Goal: Information Seeking & Learning: Learn about a topic

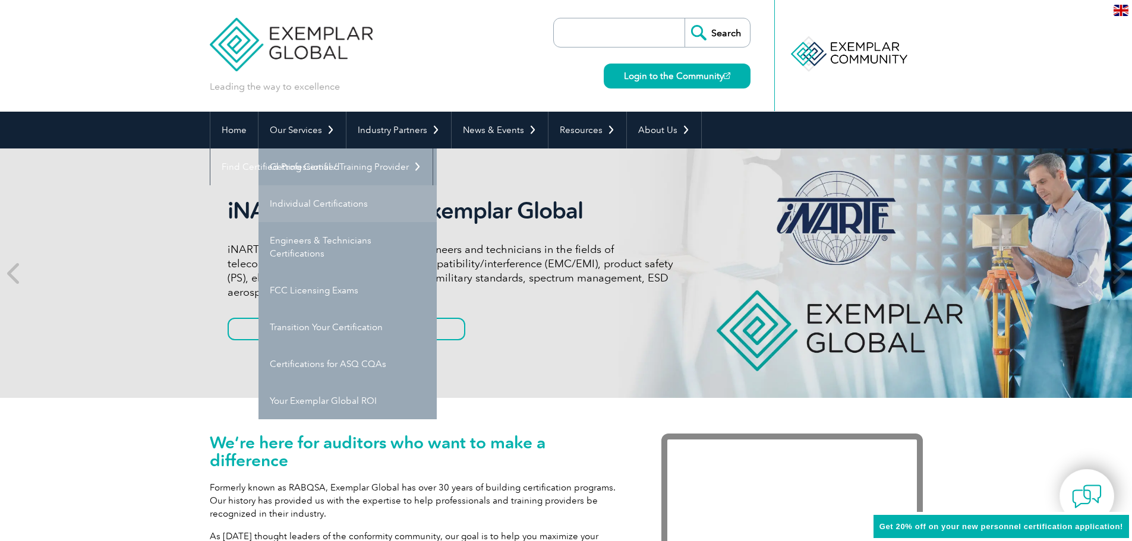
click at [332, 206] on link "Individual Certifications" at bounding box center [347, 203] width 178 height 37
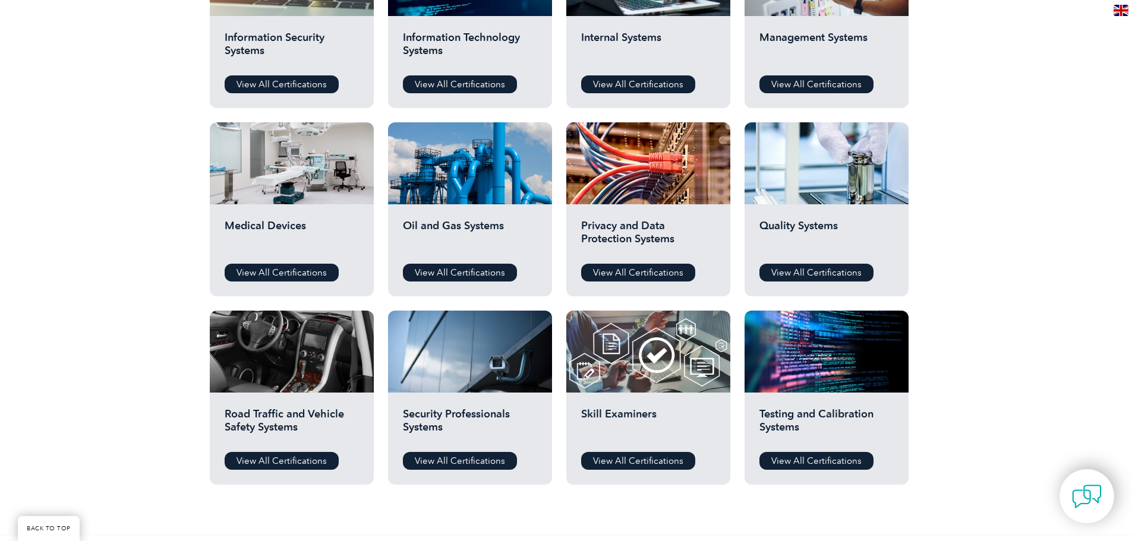
scroll to position [773, 0]
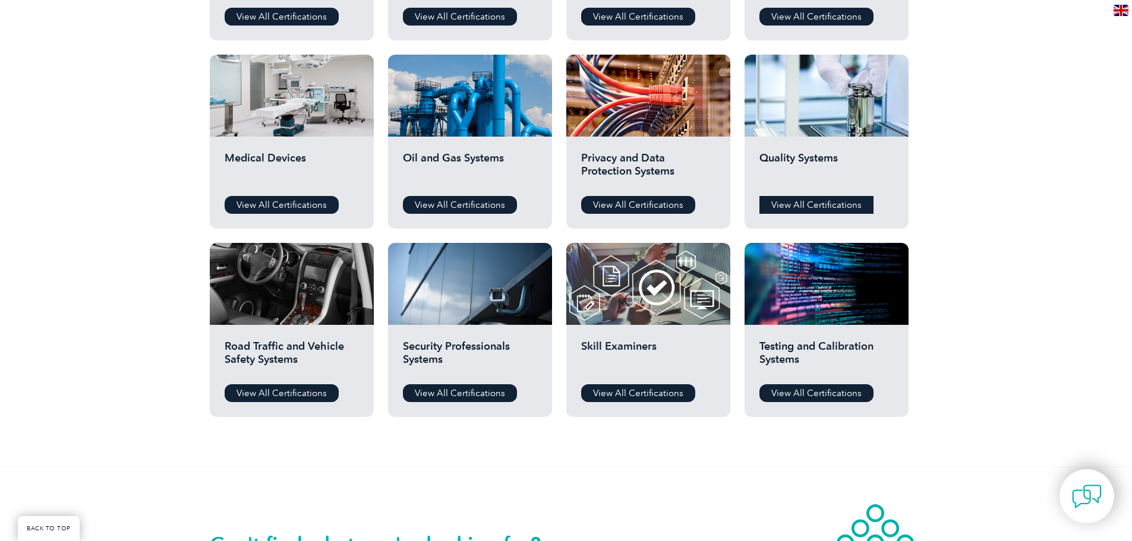
click at [832, 204] on link "View All Certifications" at bounding box center [816, 205] width 114 height 18
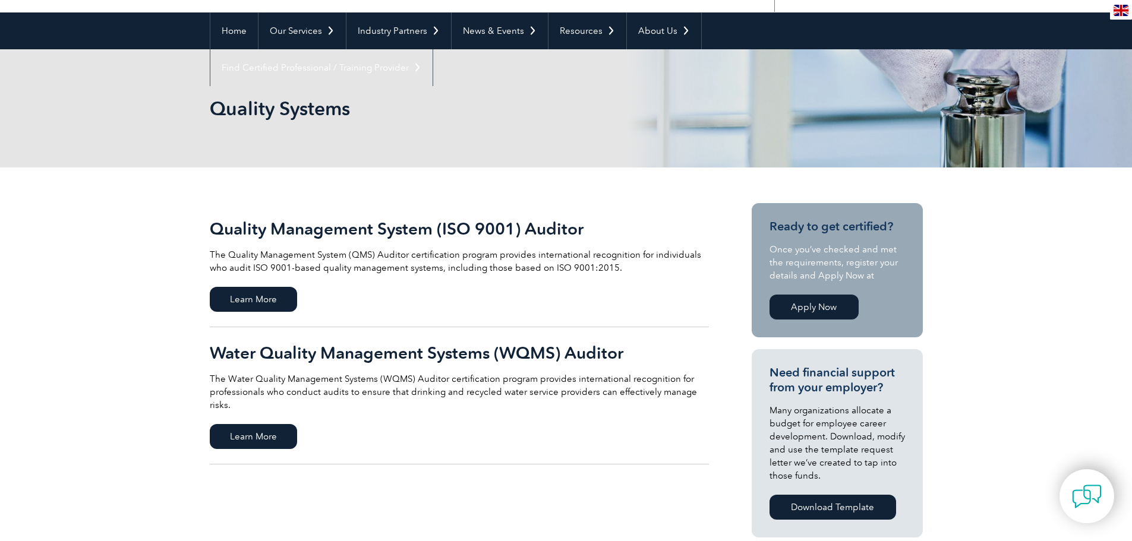
scroll to position [119, 0]
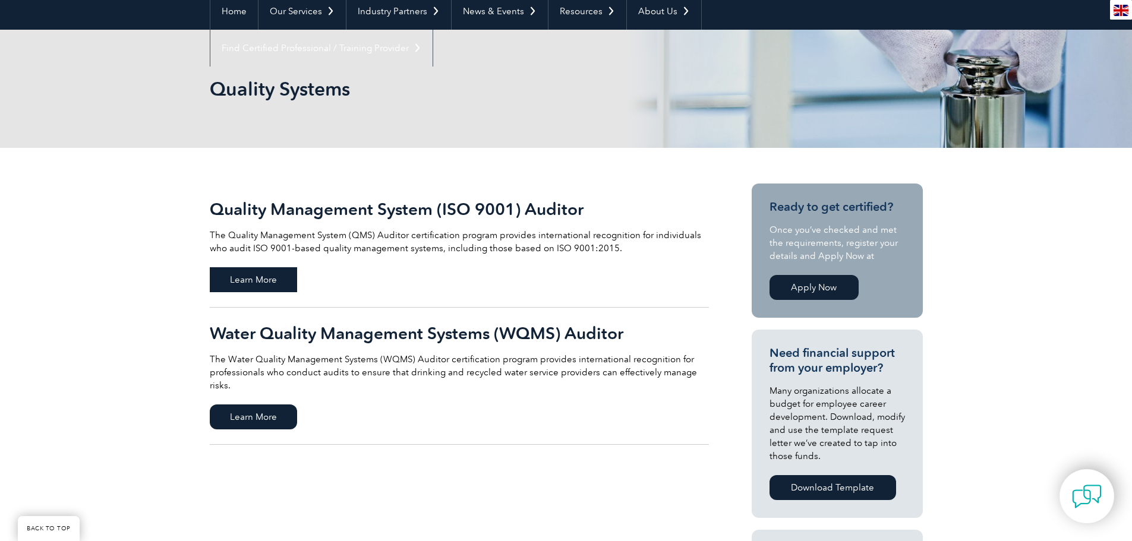
click at [267, 278] on span "Learn More" at bounding box center [253, 279] width 87 height 25
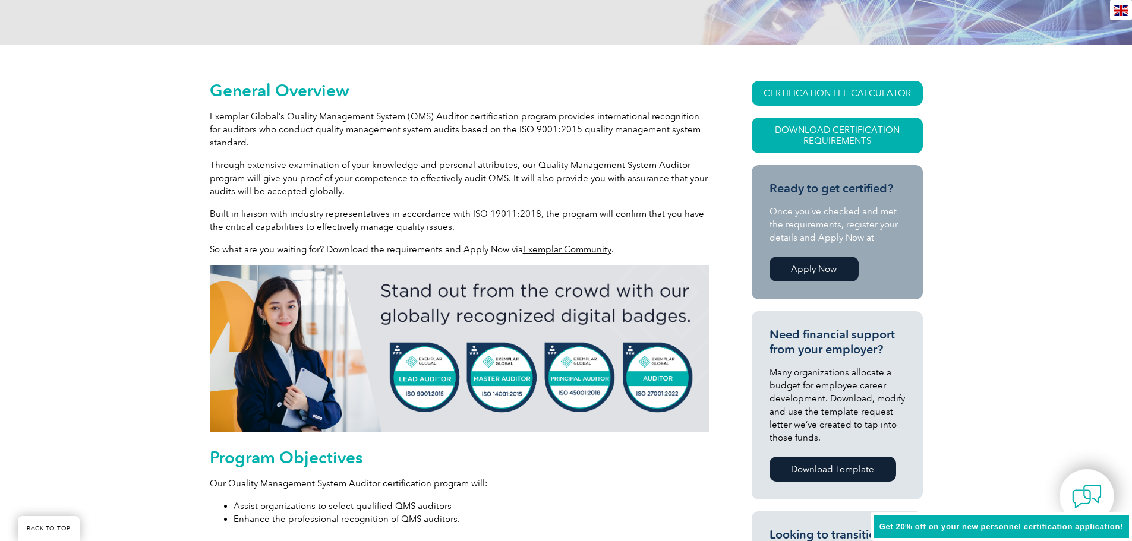
scroll to position [297, 0]
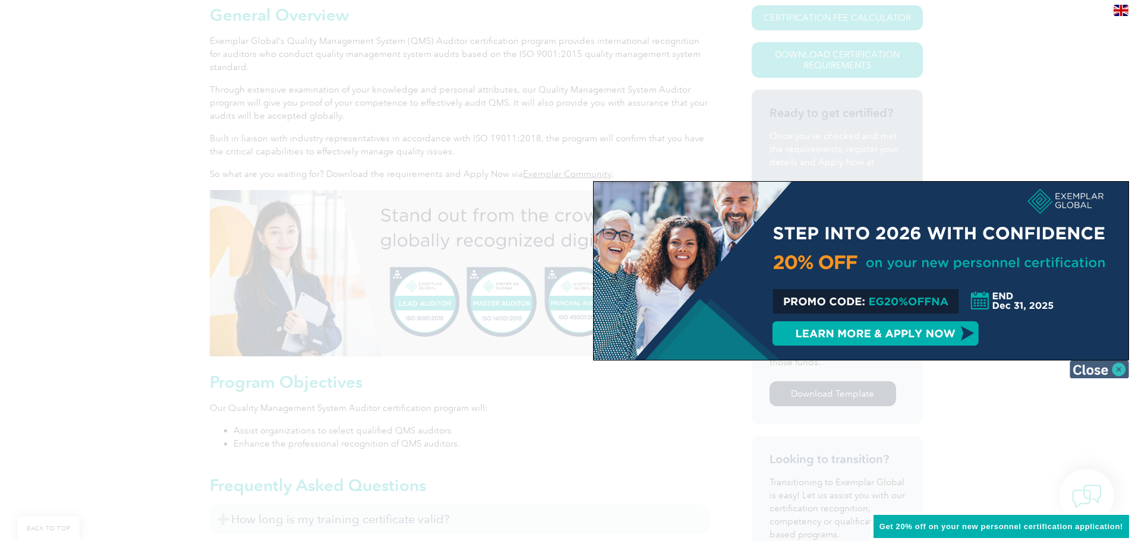
click at [1106, 372] on img at bounding box center [1099, 370] width 59 height 18
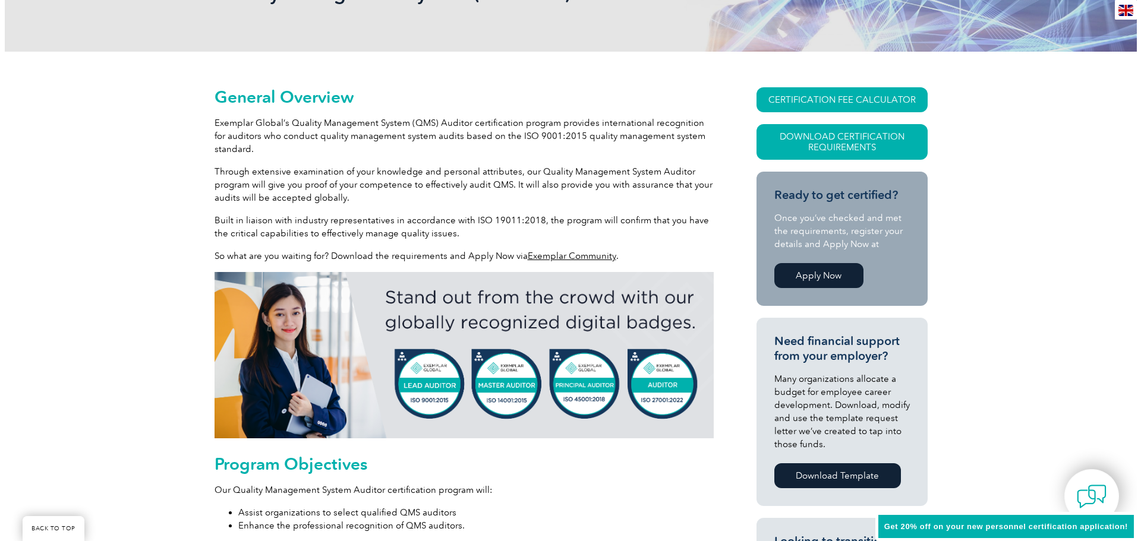
scroll to position [214, 0]
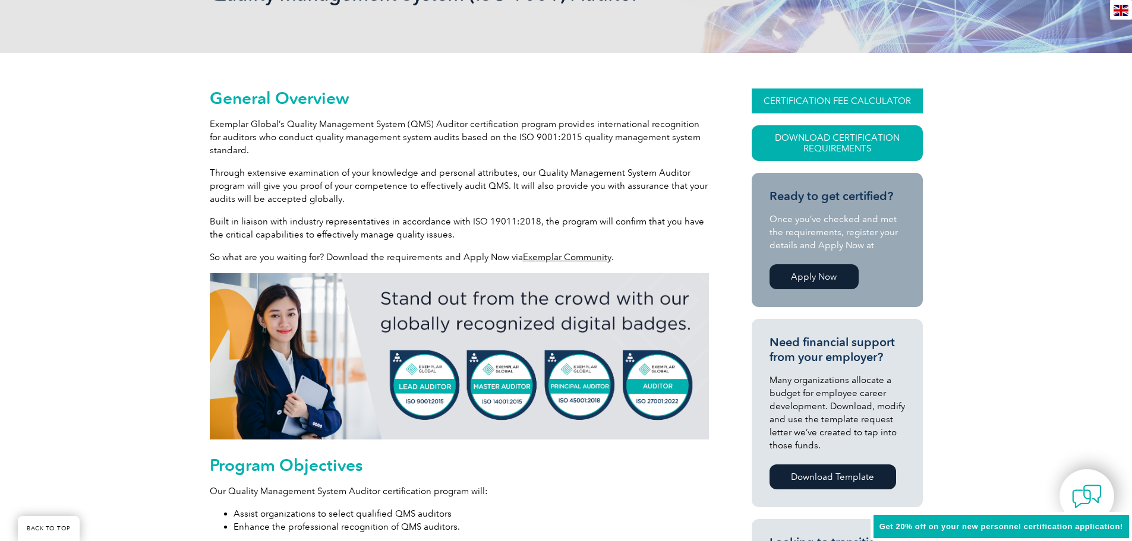
click at [790, 104] on link "CERTIFICATION FEE CALCULATOR" at bounding box center [837, 101] width 171 height 25
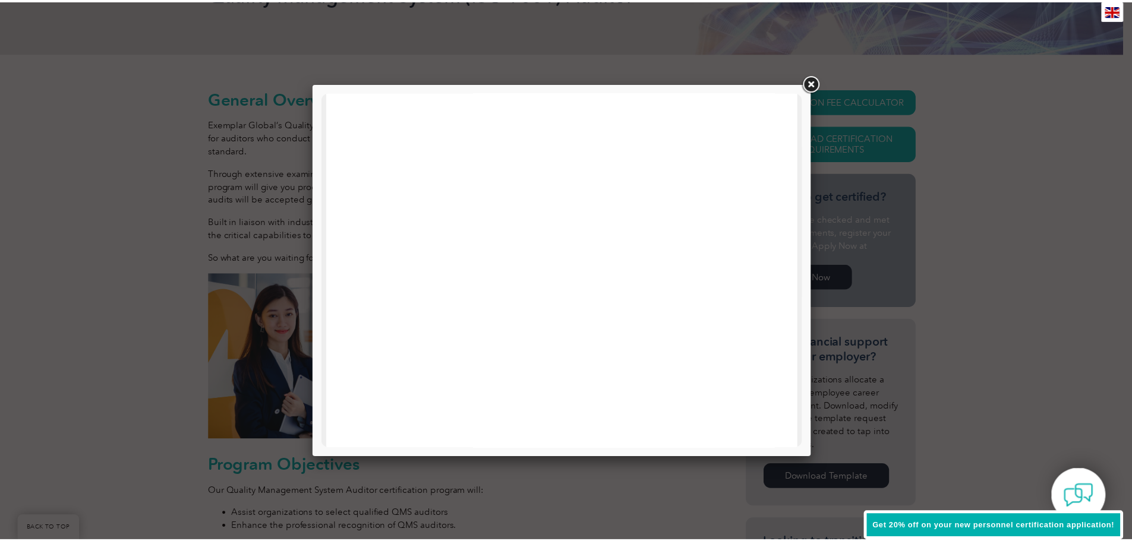
scroll to position [567, 0]
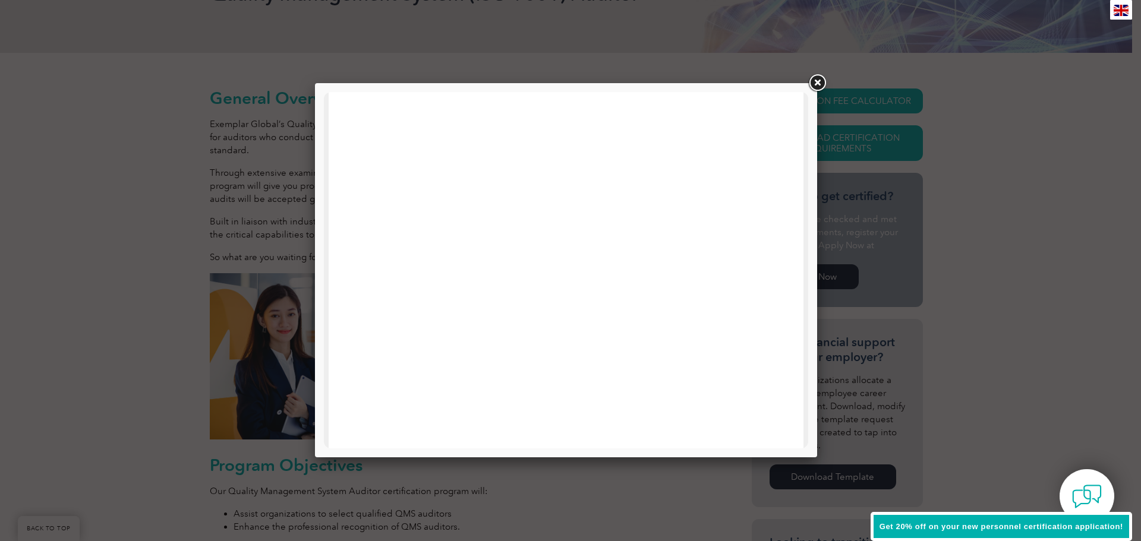
click at [814, 89] on link at bounding box center [816, 82] width 21 height 21
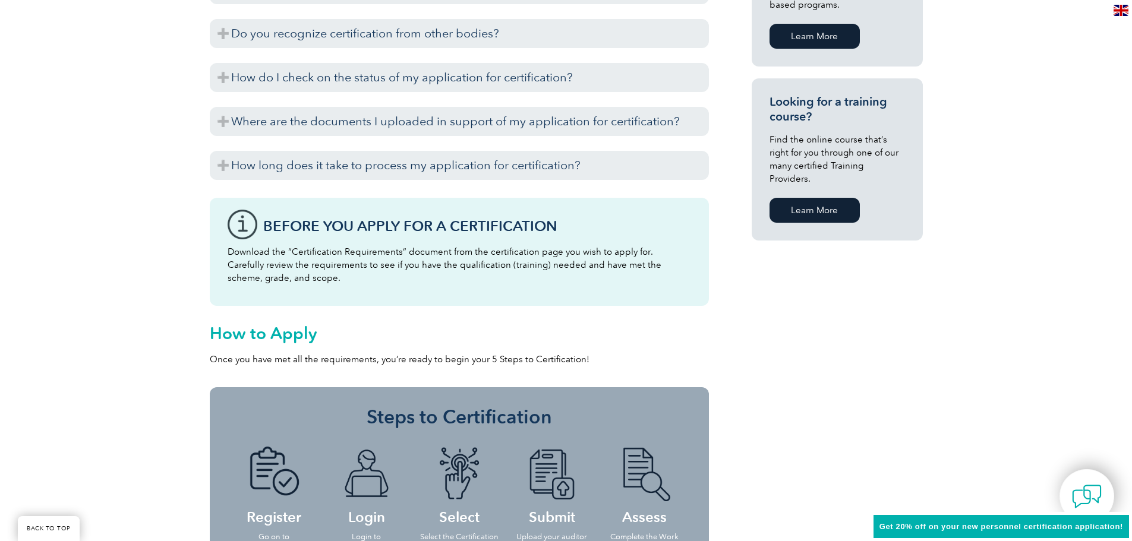
scroll to position [868, 0]
